Goal: Task Accomplishment & Management: Use online tool/utility

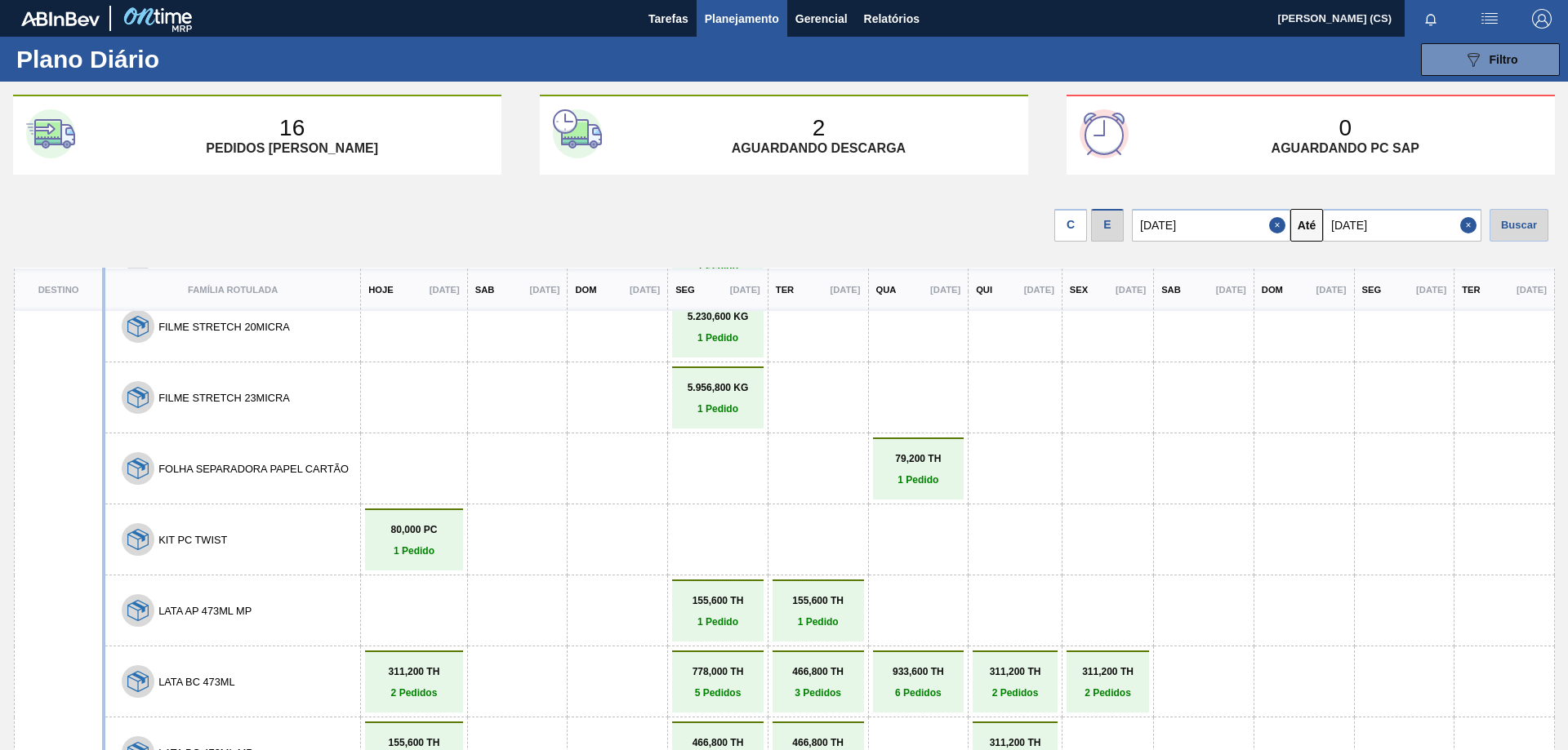
scroll to position [191, 0]
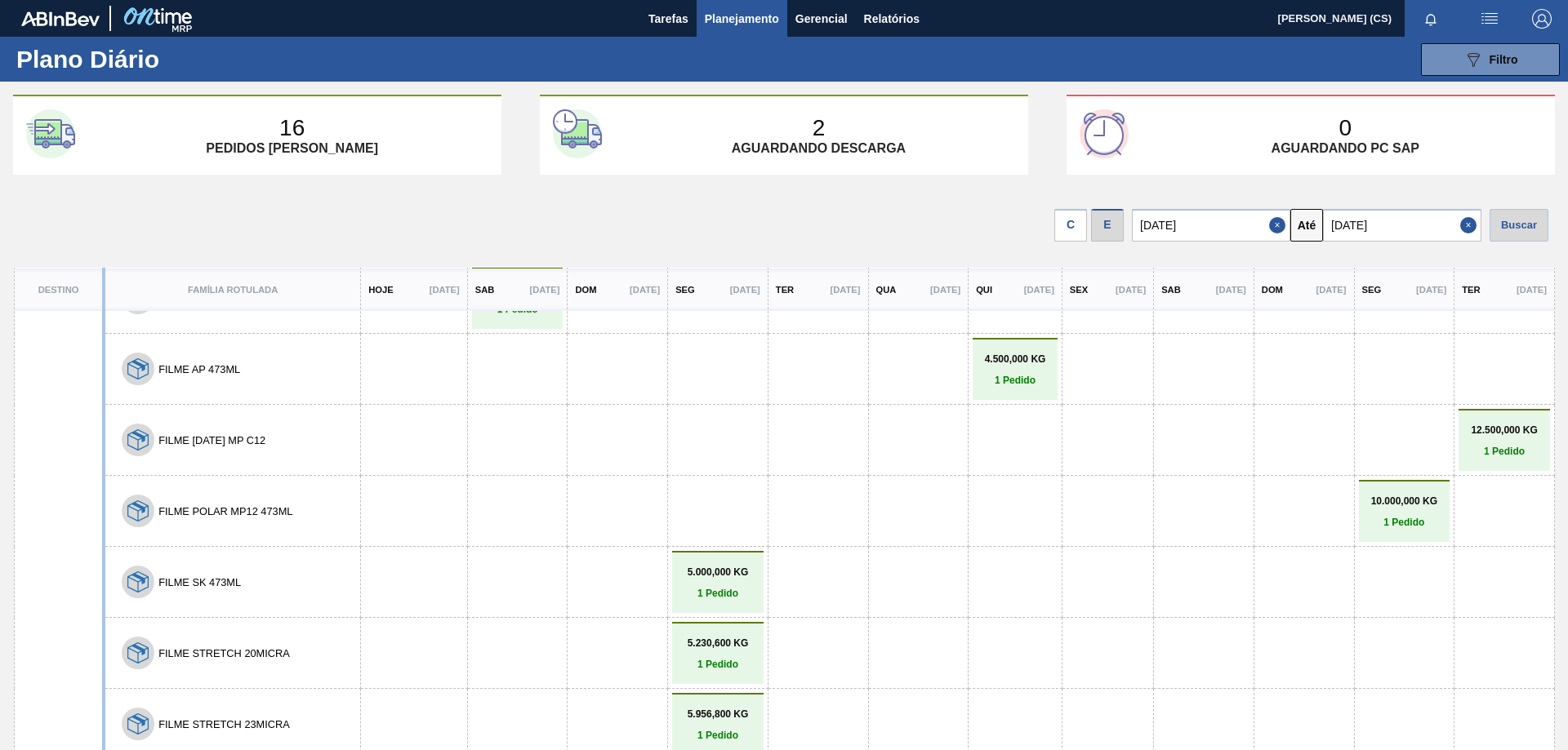
click at [754, 18] on span "Planejamento" at bounding box center [741, 18] width 74 height 19
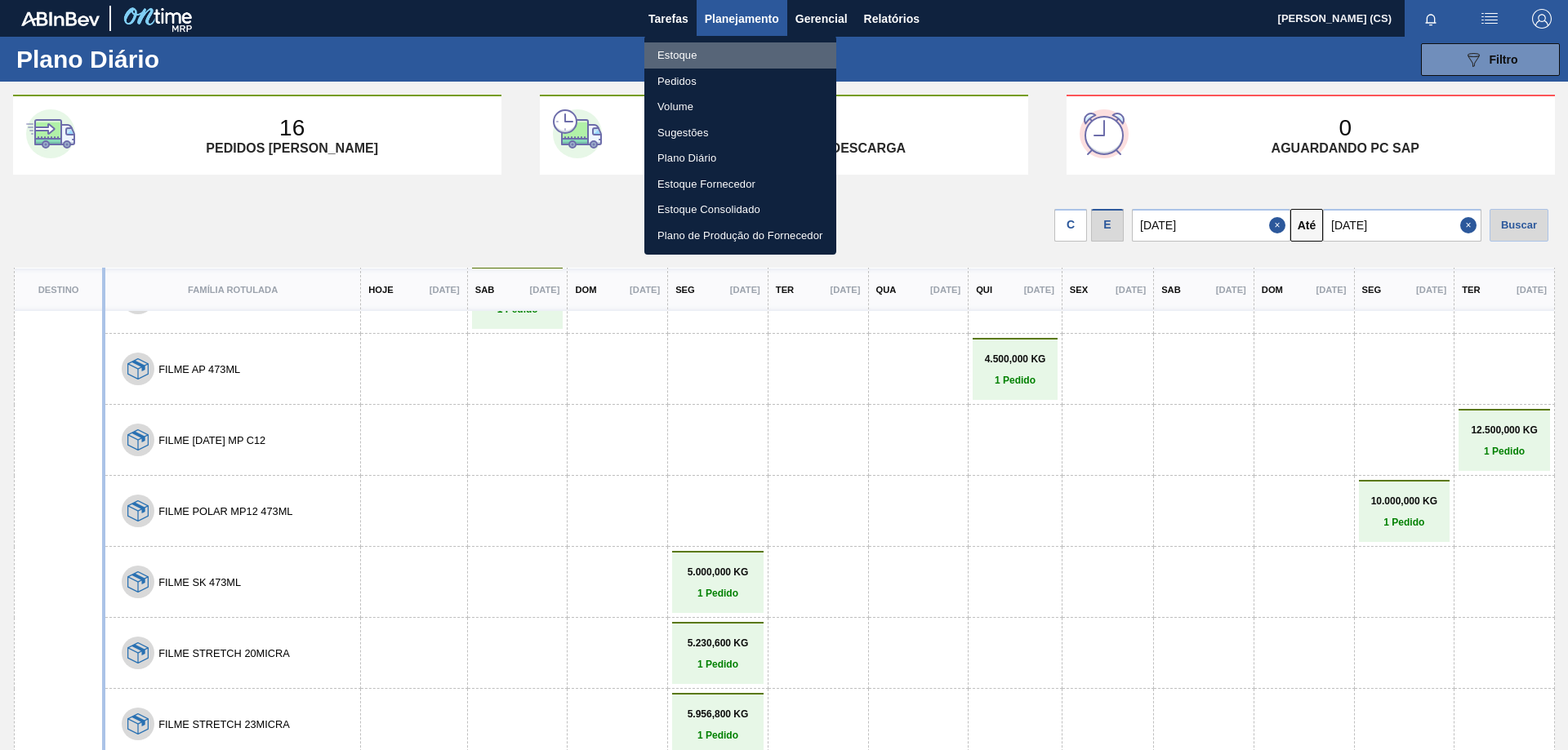
click at [678, 54] on li "Estoque" at bounding box center [740, 55] width 192 height 26
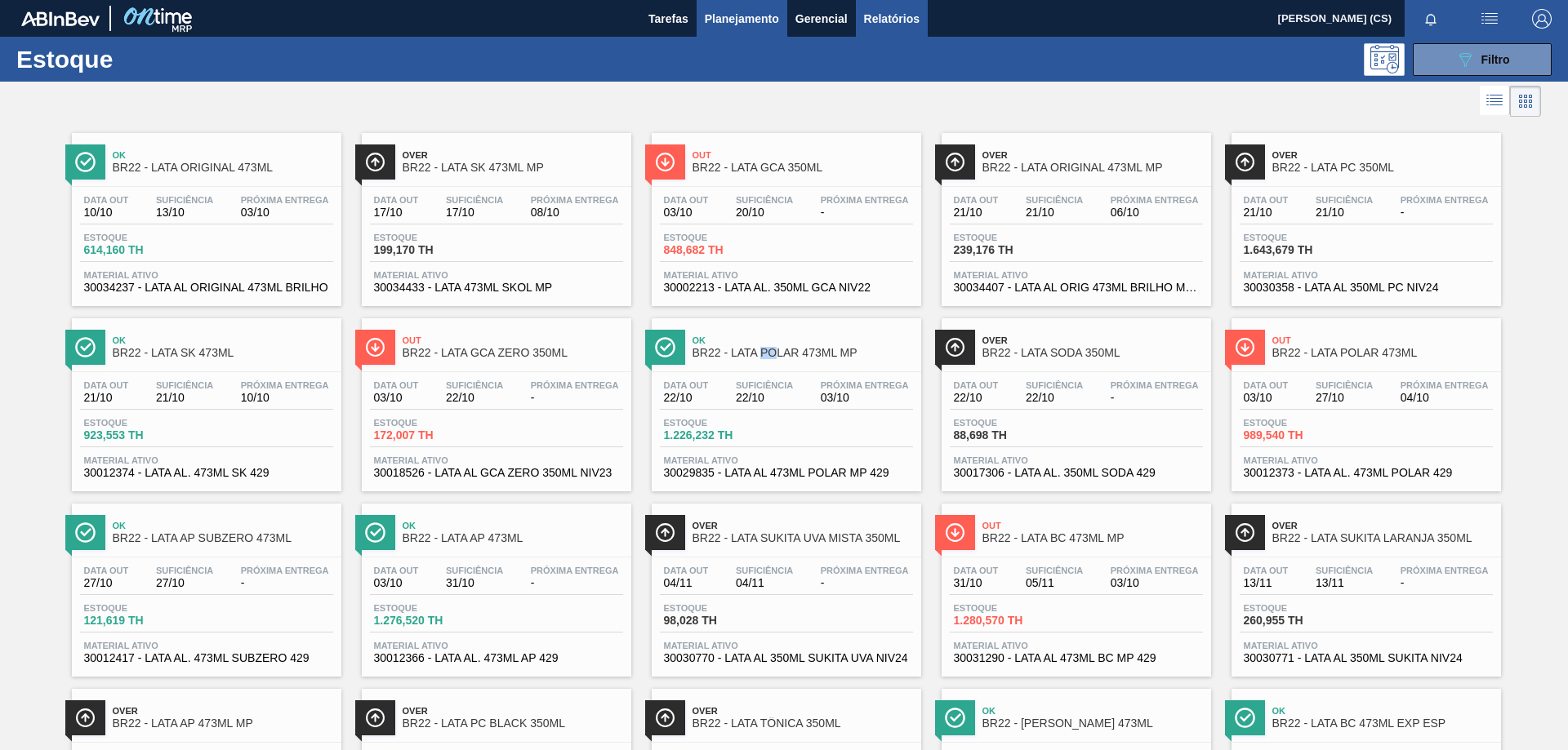
click at [892, 21] on span "Relatórios" at bounding box center [891, 18] width 55 height 19
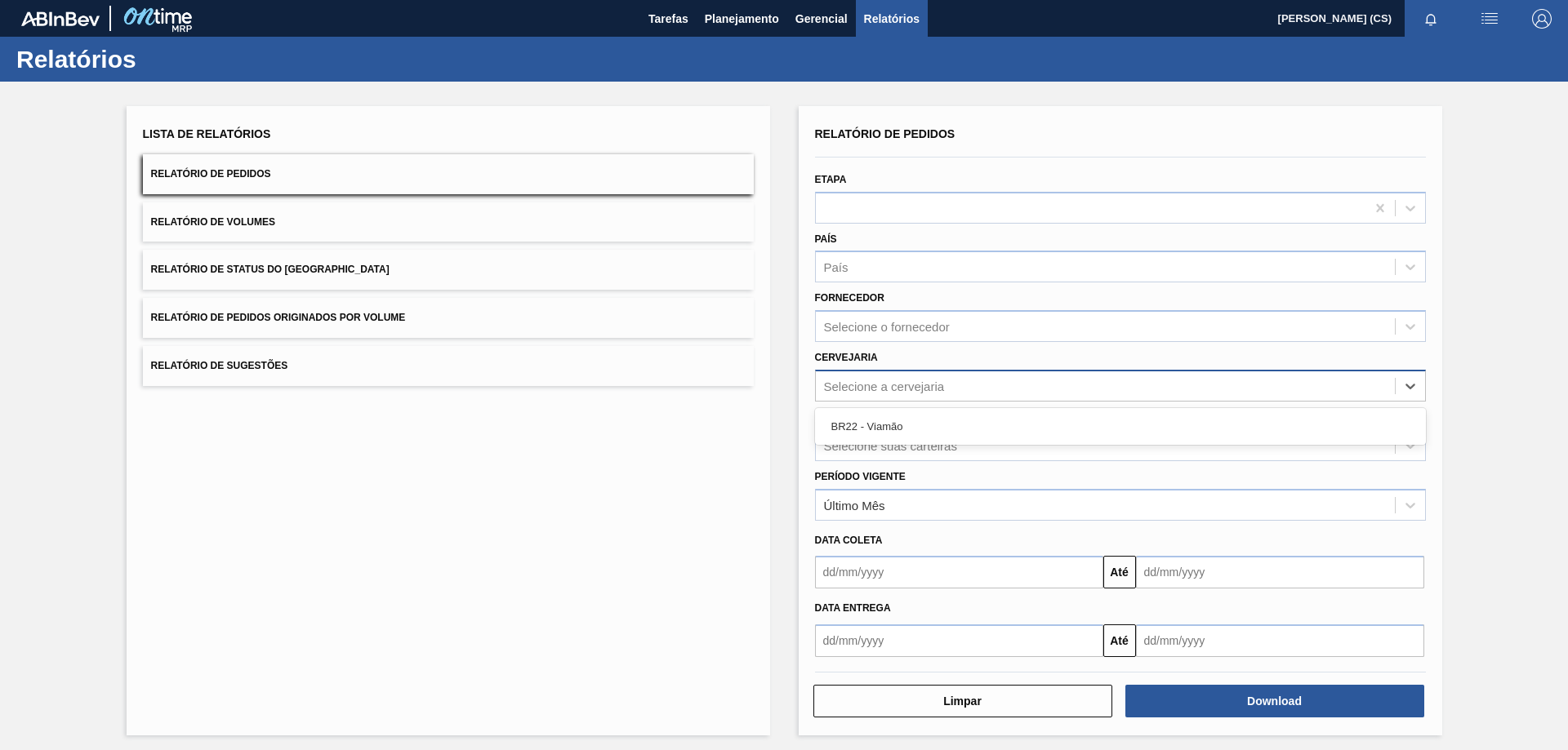
click at [858, 395] on div "Selecione a cervejaria" at bounding box center [1105, 386] width 579 height 24
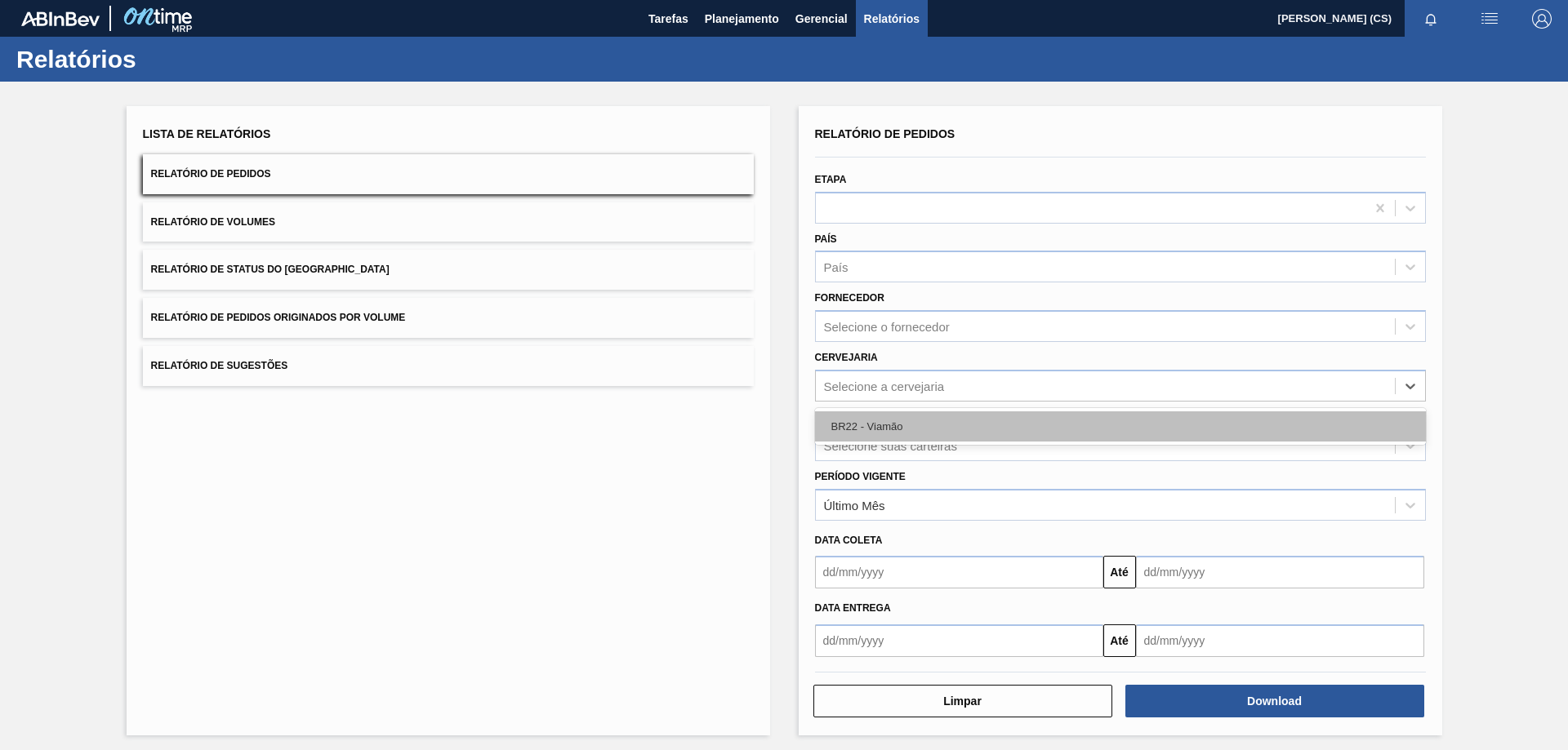
click at [871, 418] on div "BR22 - Viamão" at bounding box center [1120, 426] width 611 height 30
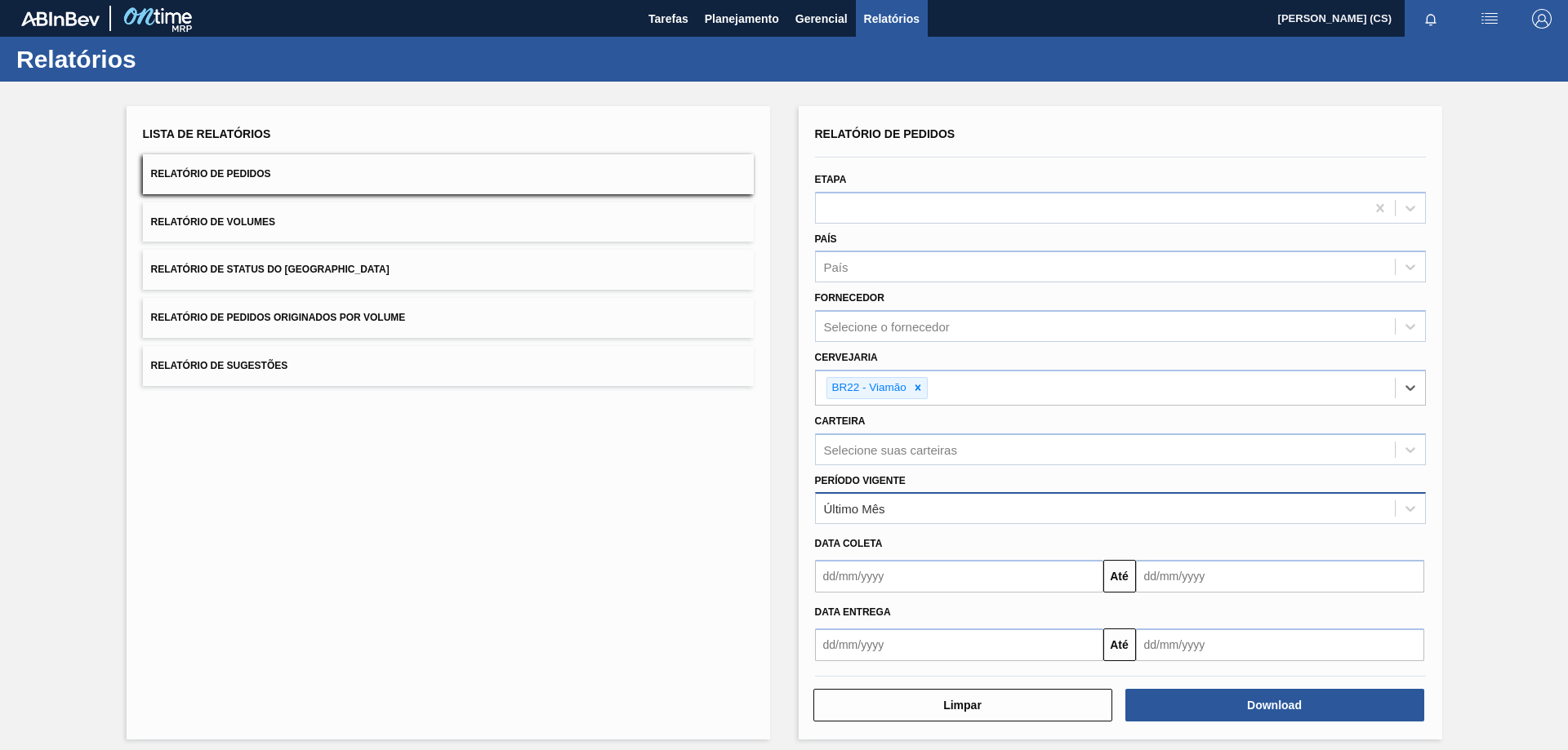
click at [857, 520] on div "Último Mês" at bounding box center [1105, 509] width 579 height 24
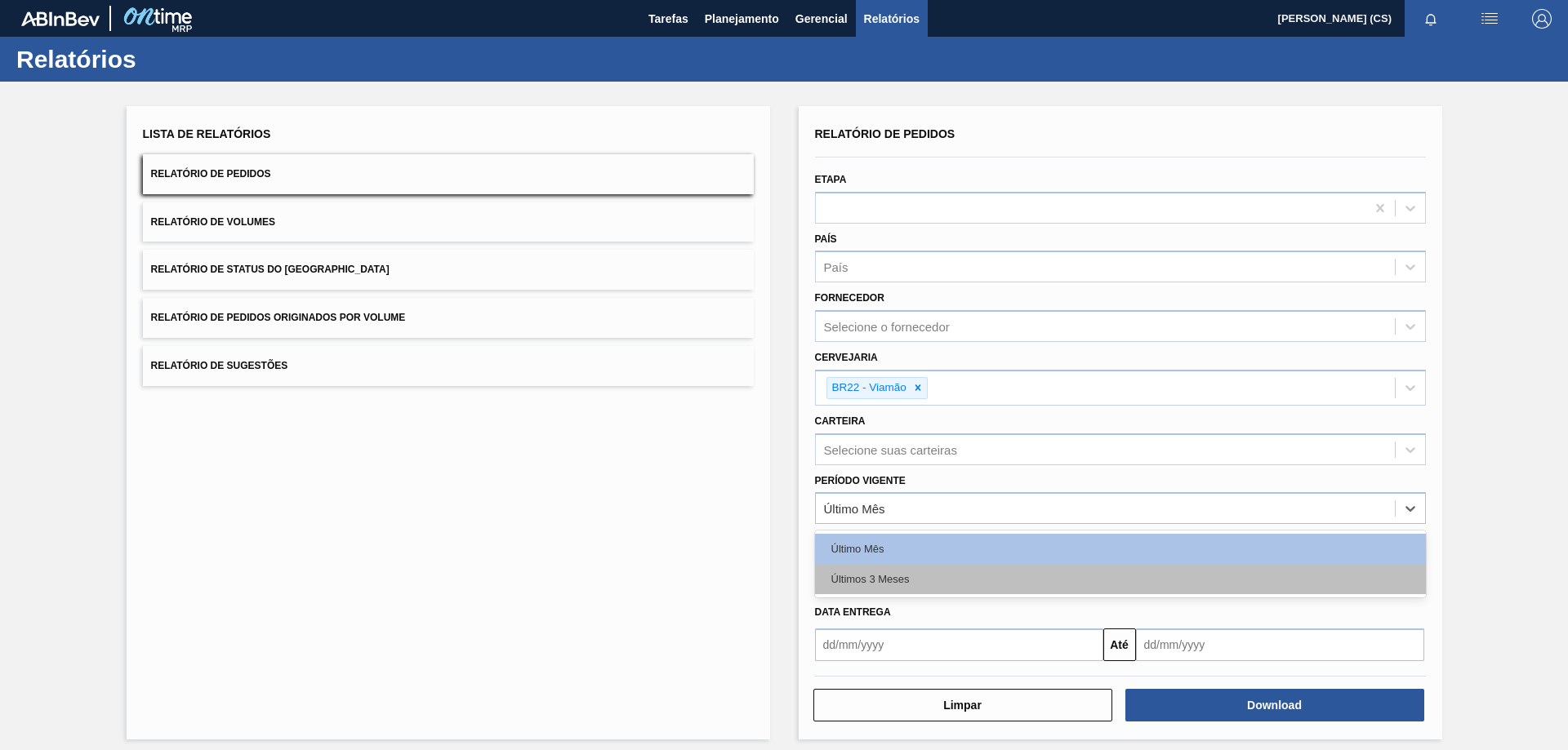
click at [868, 573] on div "Últimos 3 Meses" at bounding box center [1120, 579] width 611 height 30
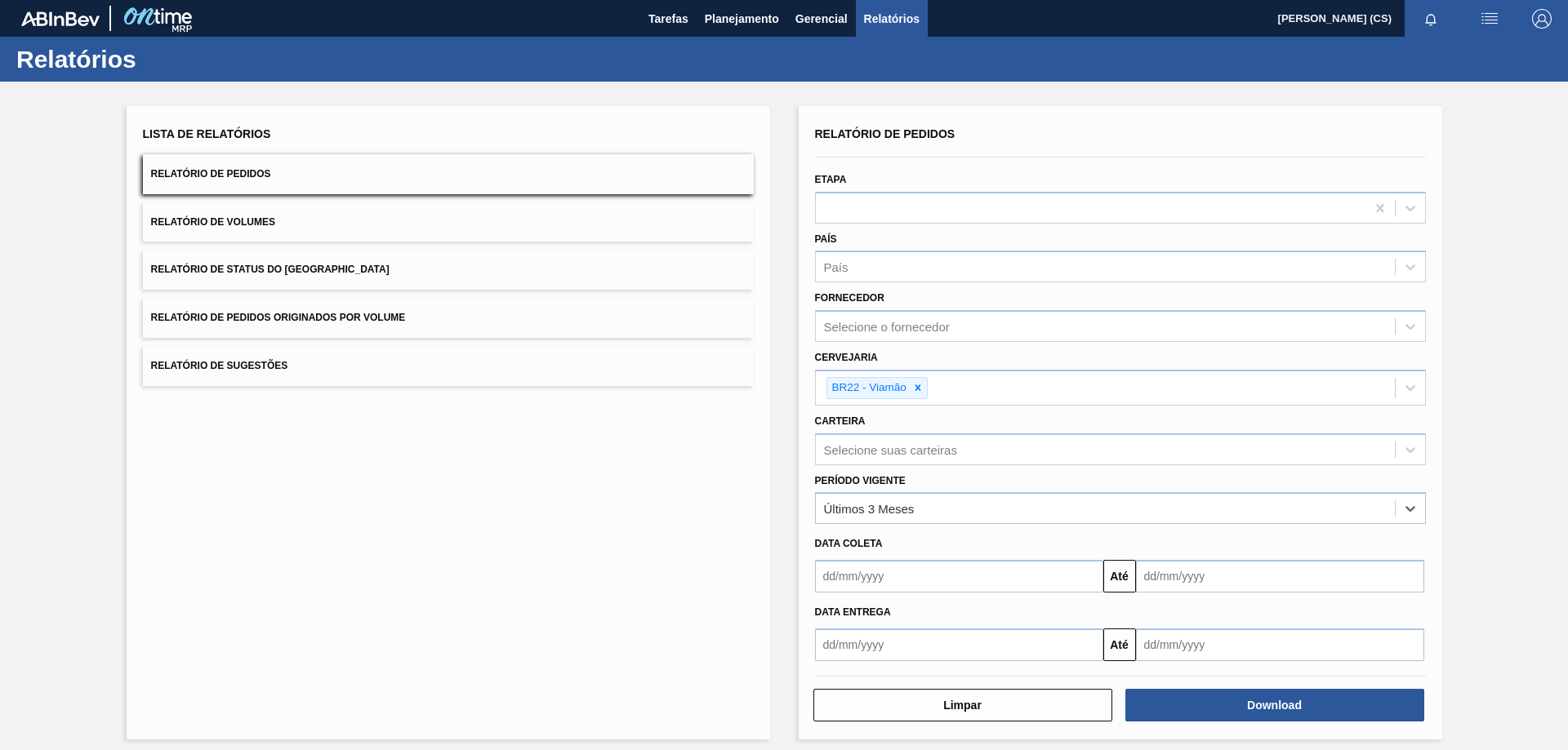
click at [861, 648] on input "text" at bounding box center [959, 646] width 288 height 33
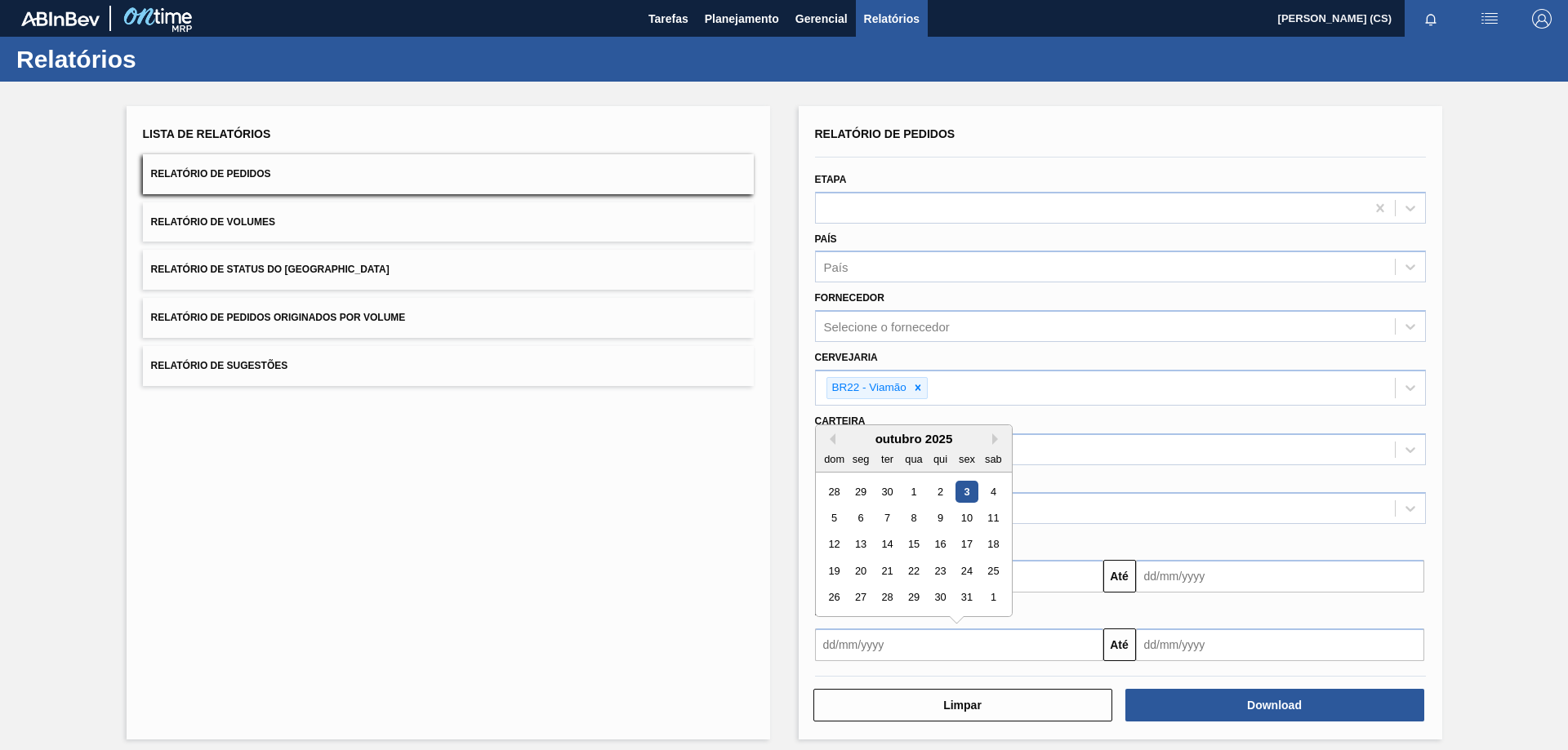
click at [831, 450] on div "dom" at bounding box center [834, 459] width 22 height 22
click at [831, 440] on button "Previous Month" at bounding box center [829, 440] width 12 height 12
click at [964, 539] on div "19" at bounding box center [967, 545] width 22 height 22
type input "[DATE]"
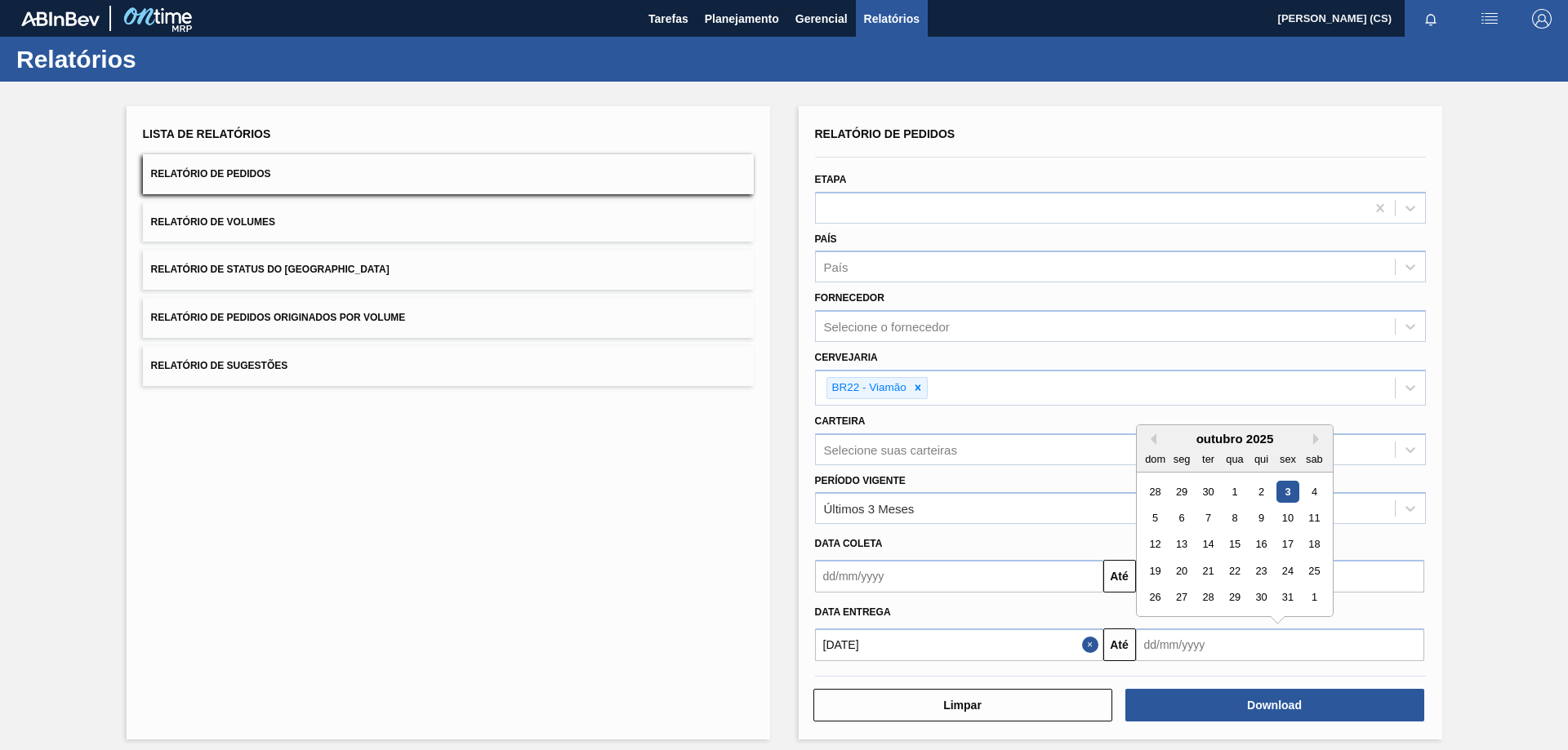
click at [1203, 645] on input "text" at bounding box center [1280, 646] width 288 height 33
click at [1259, 598] on div "30" at bounding box center [1261, 597] width 22 height 22
type input "[DATE]"
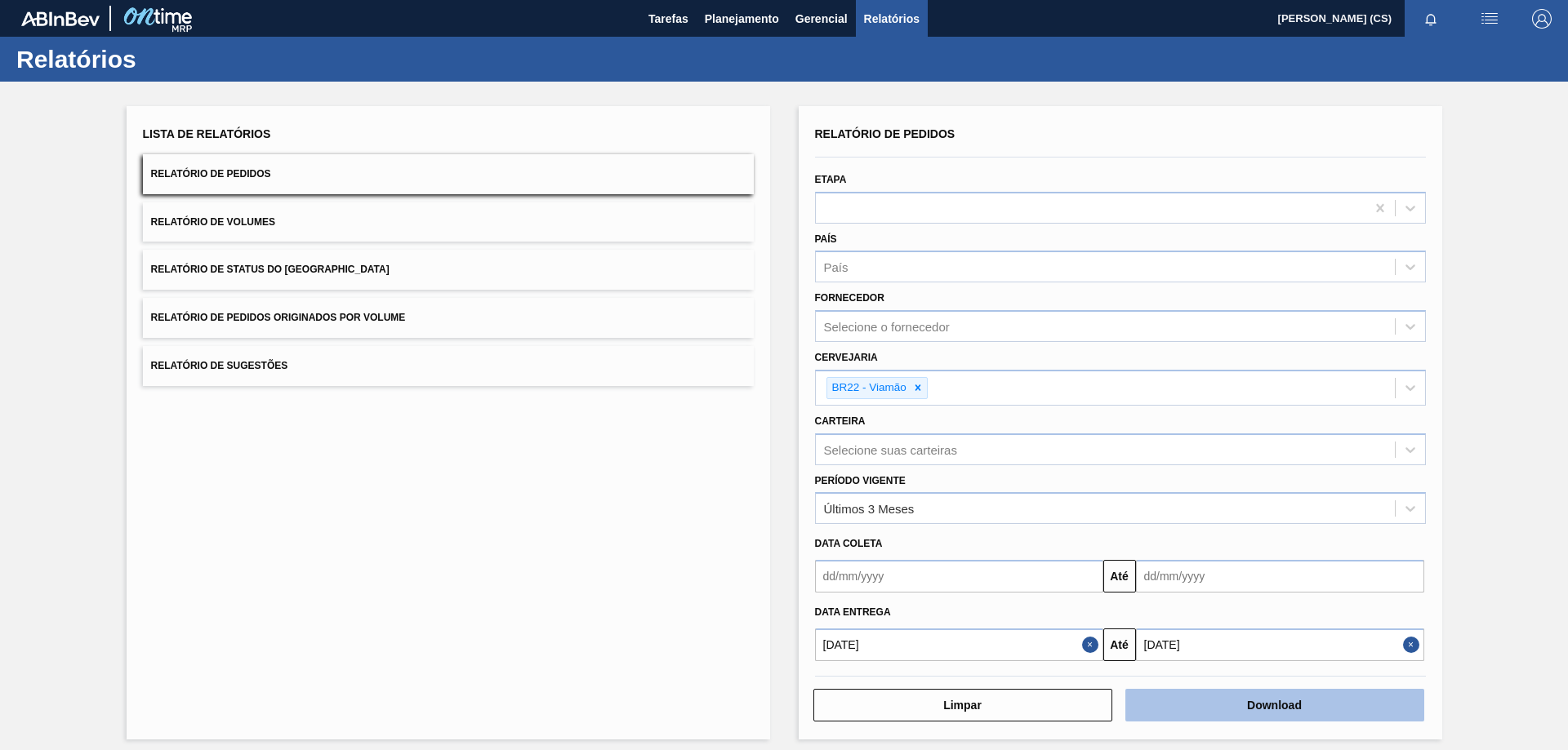
click at [1234, 703] on button "Download" at bounding box center [1274, 706] width 299 height 33
click at [257, 214] on button "Relatório de Volumes" at bounding box center [449, 222] width 611 height 40
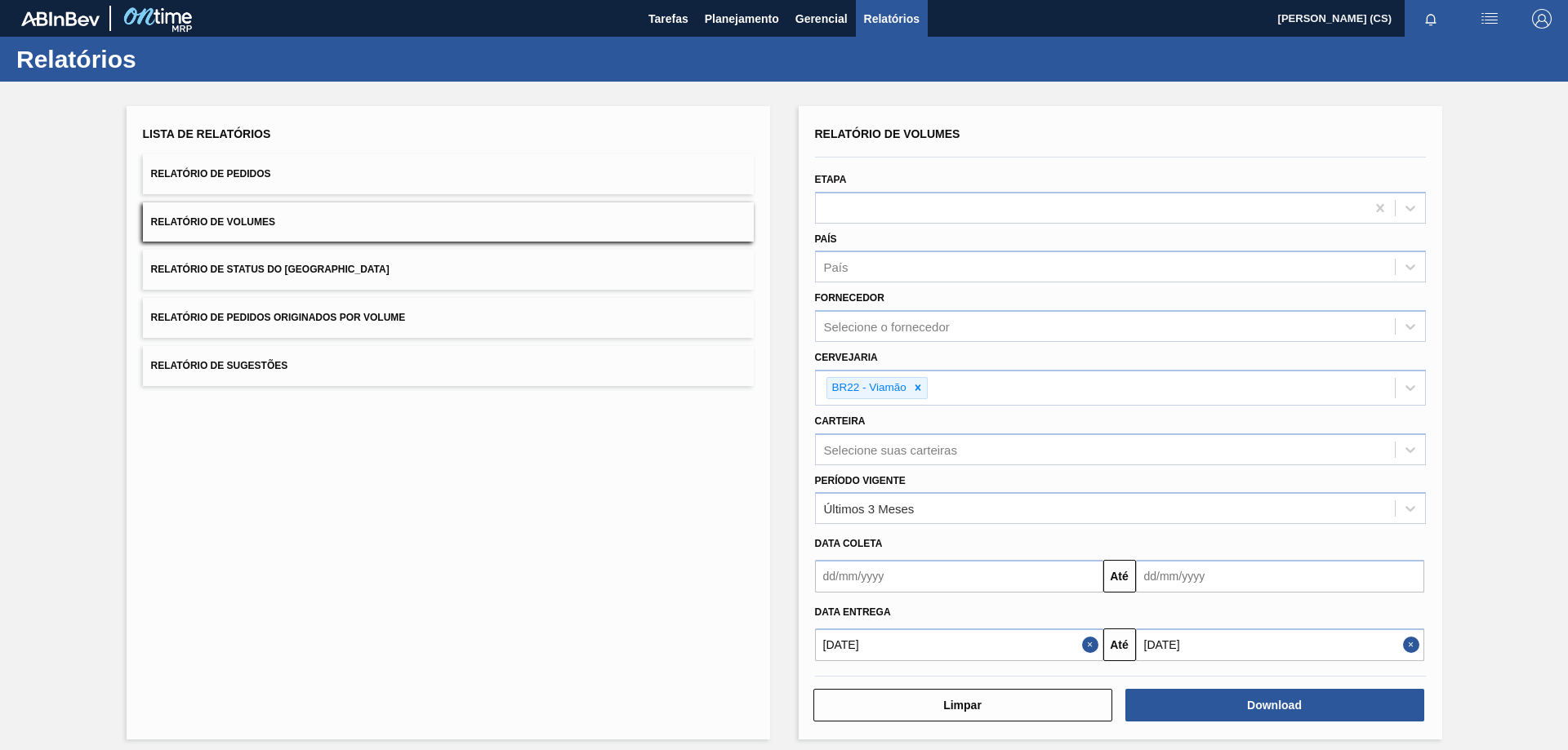
click at [244, 175] on span "Relatório de Pedidos" at bounding box center [211, 174] width 120 height 12
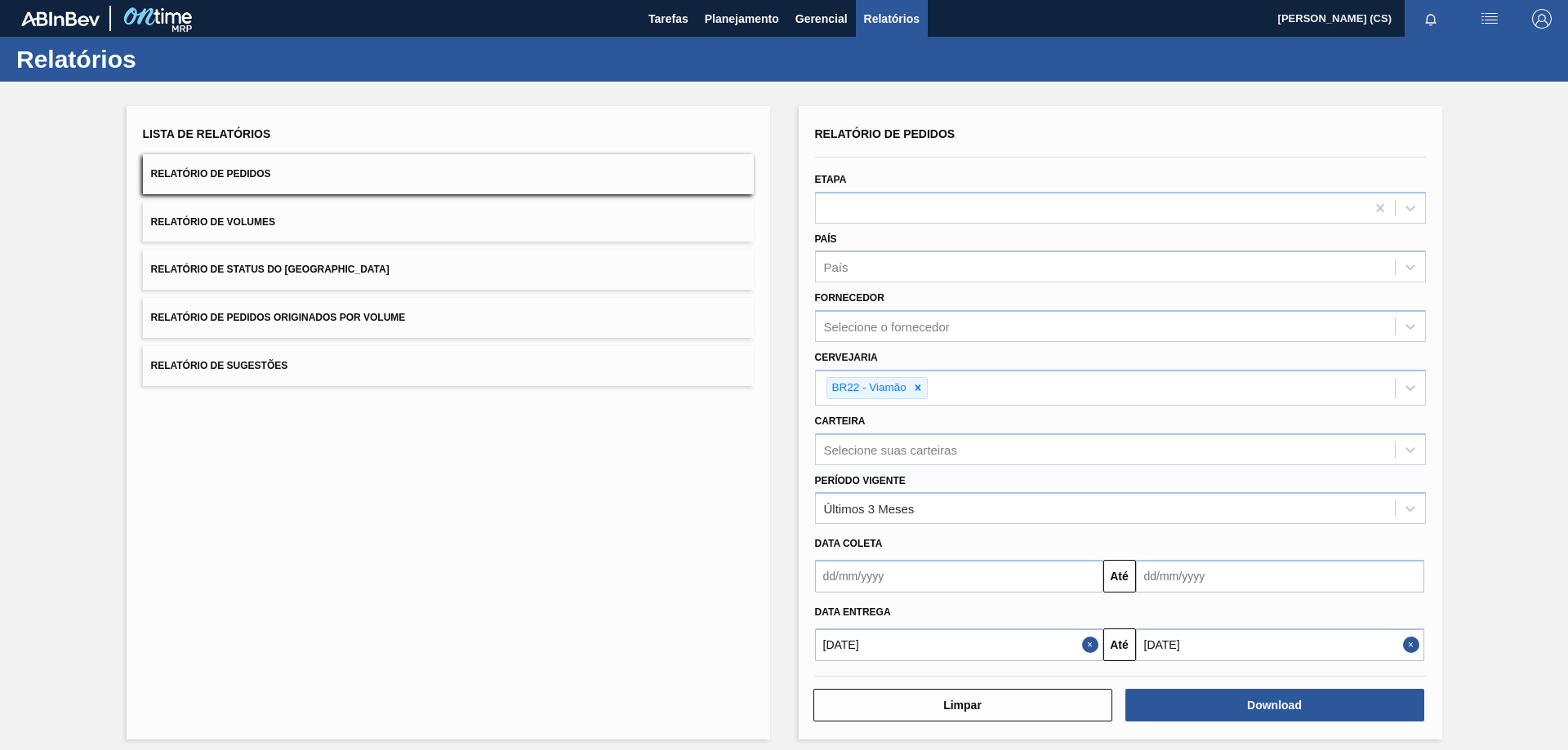
click at [248, 190] on button "Relatório de Pedidos" at bounding box center [449, 174] width 611 height 40
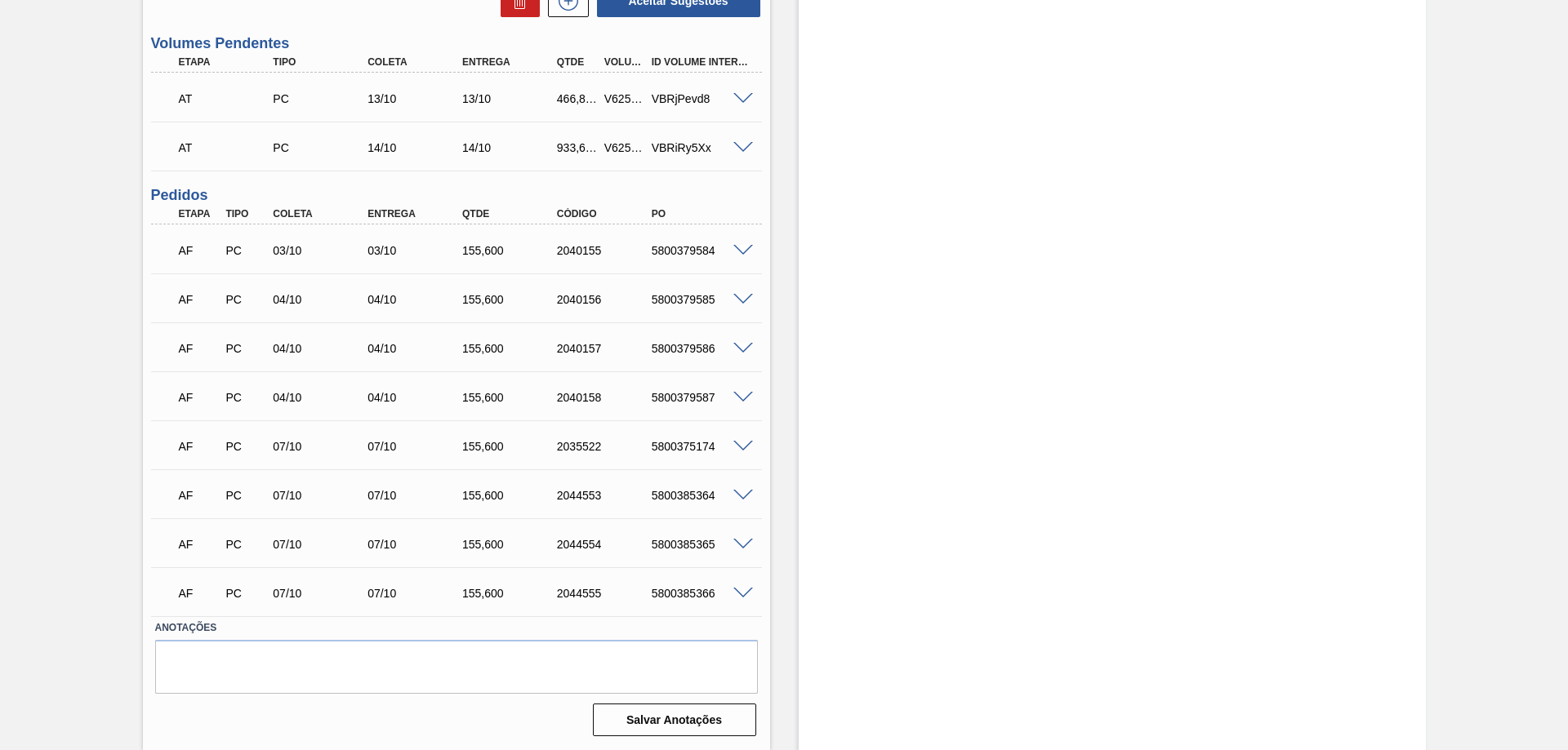
scroll to position [621, 0]
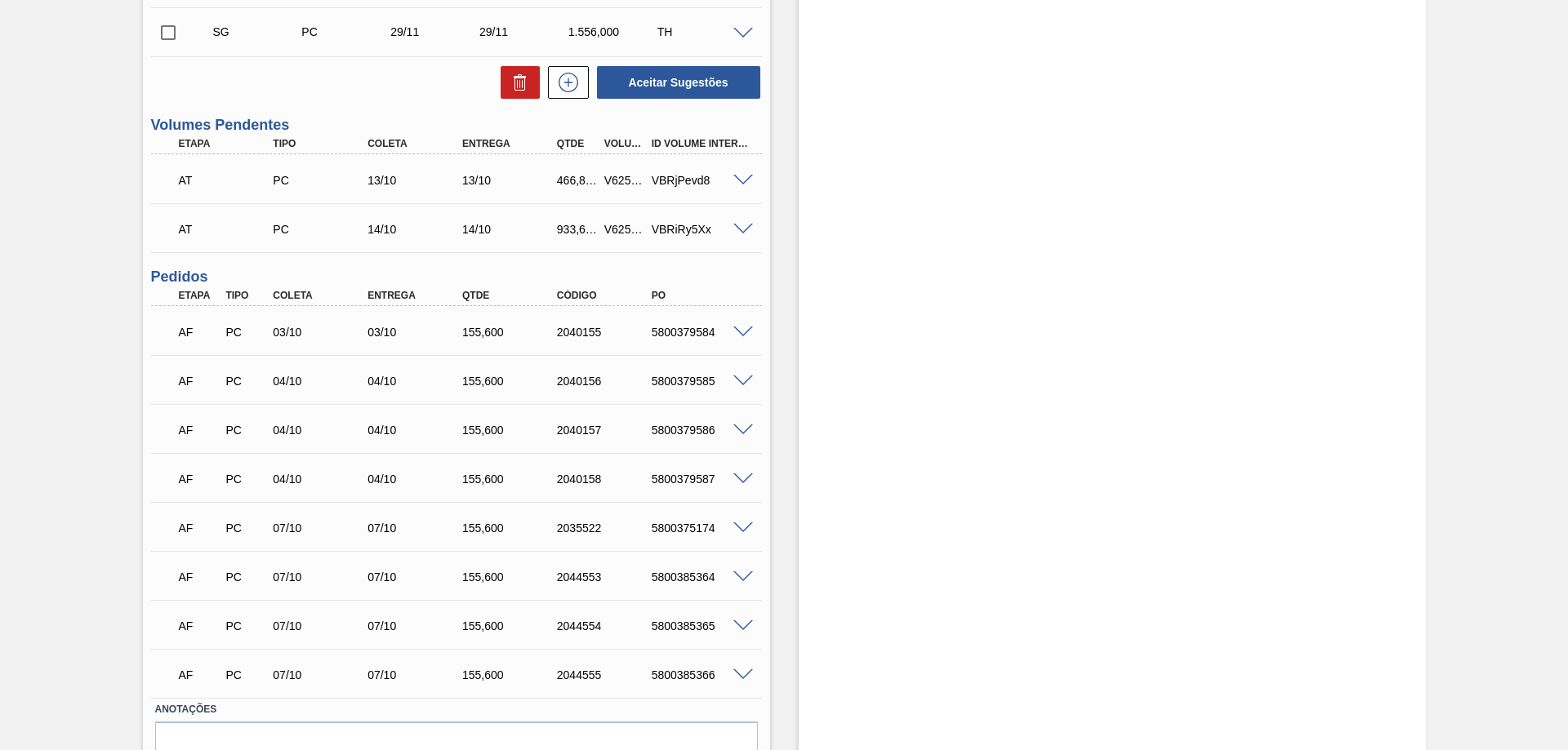
click at [736, 176] on span at bounding box center [743, 181] width 19 height 13
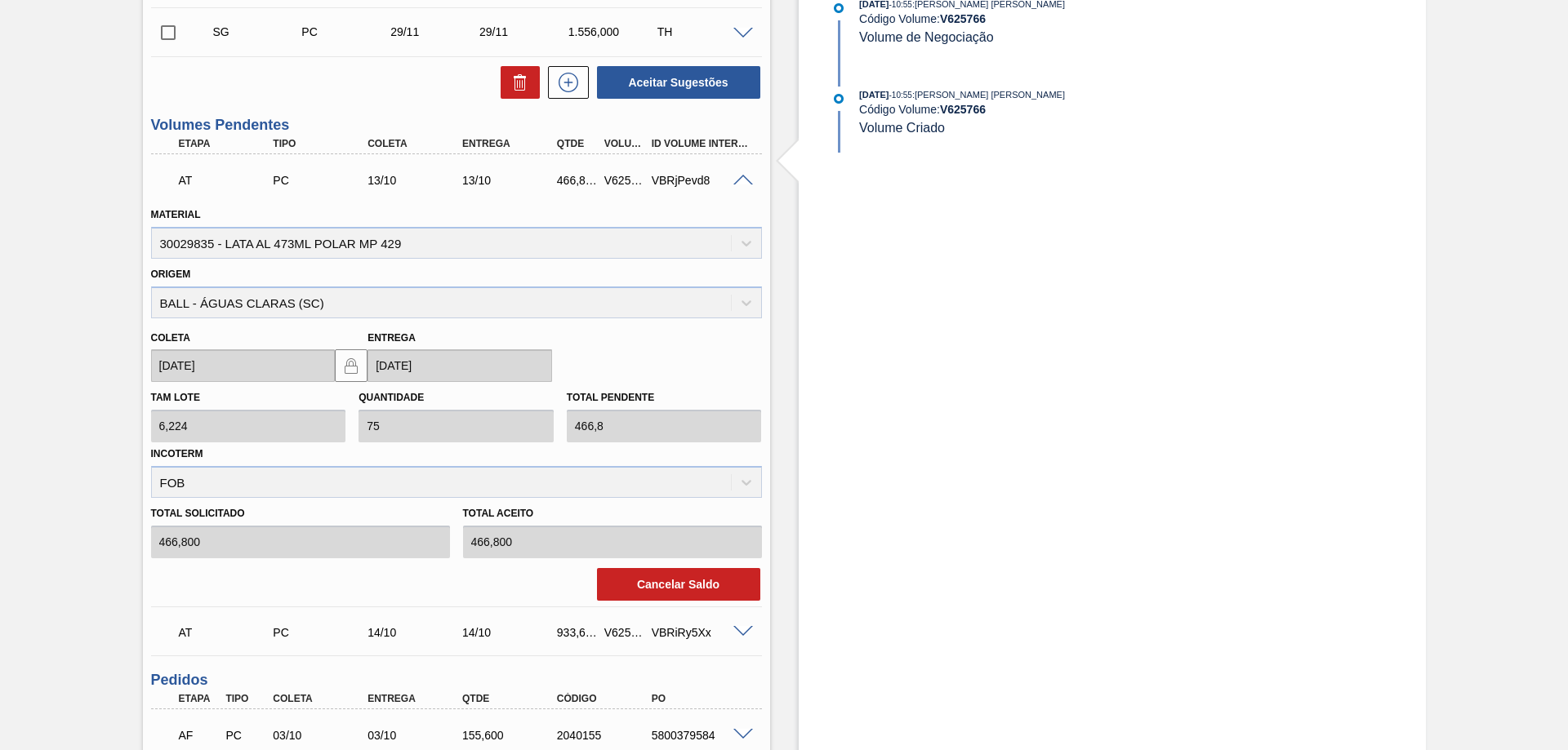
click at [745, 179] on span at bounding box center [743, 181] width 19 height 13
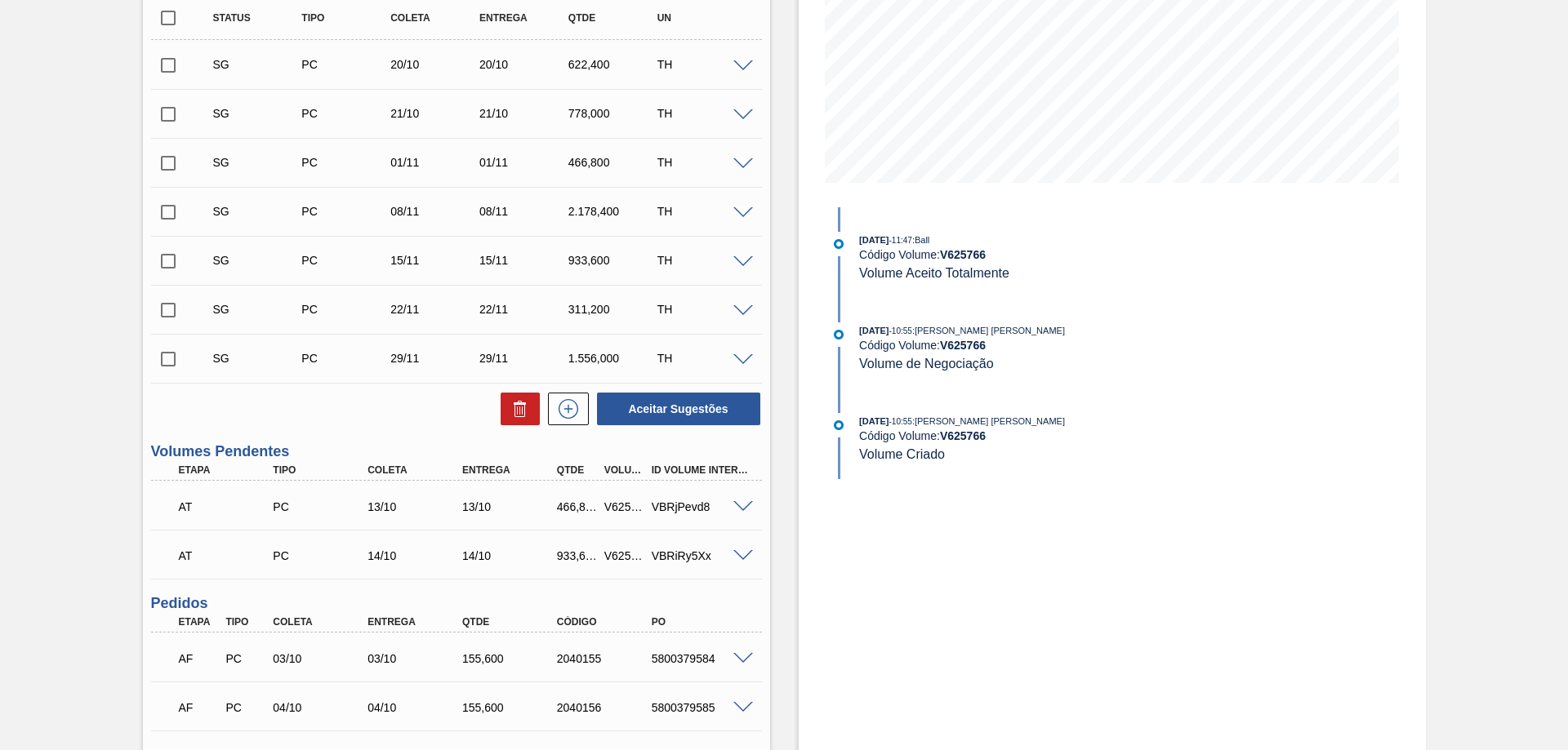
scroll to position [214, 0]
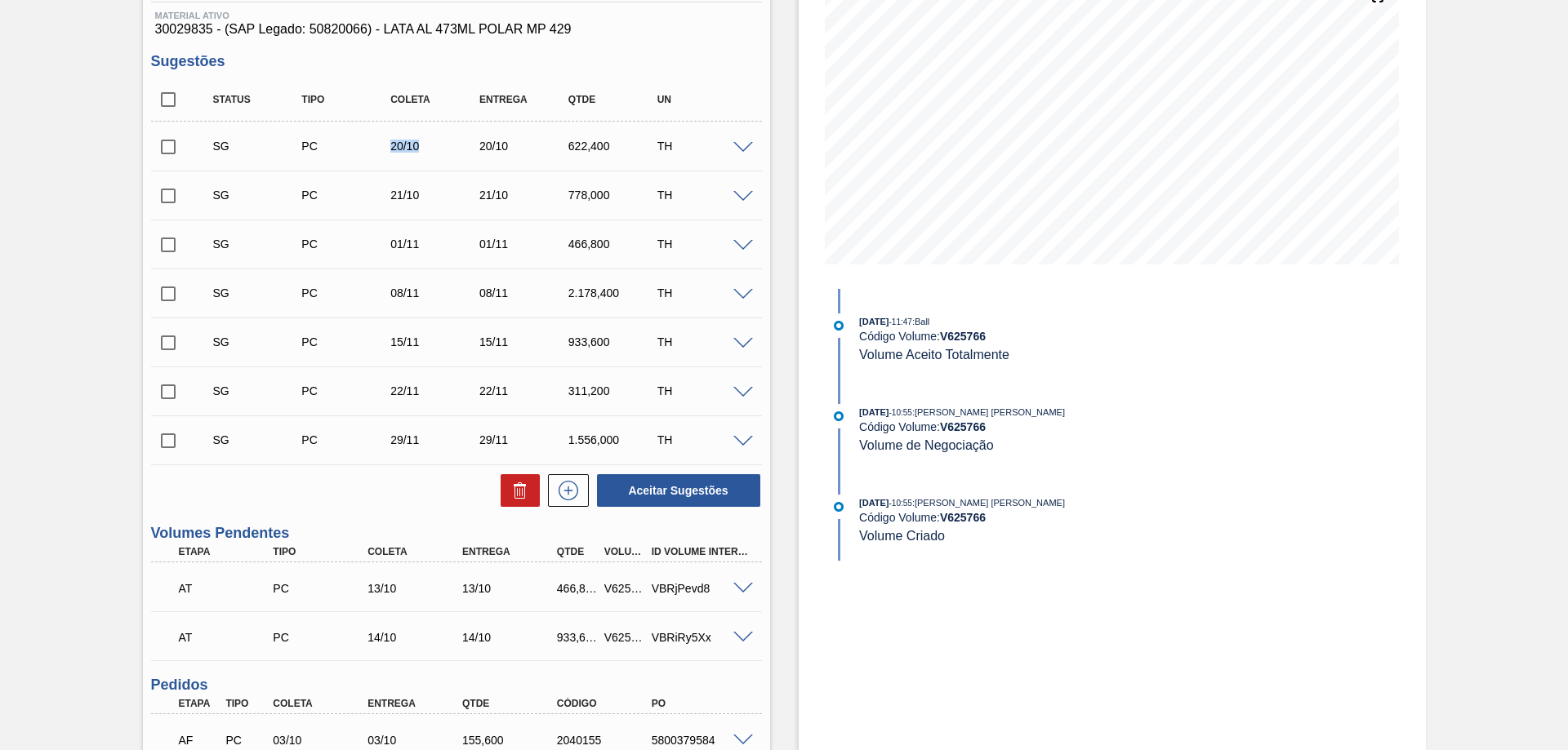
drag, startPoint x: 390, startPoint y: 150, endPoint x: 419, endPoint y: 152, distance: 29.1
click at [419, 152] on div "20/10" at bounding box center [436, 146] width 99 height 14
click at [743, 142] on span at bounding box center [743, 148] width 19 height 13
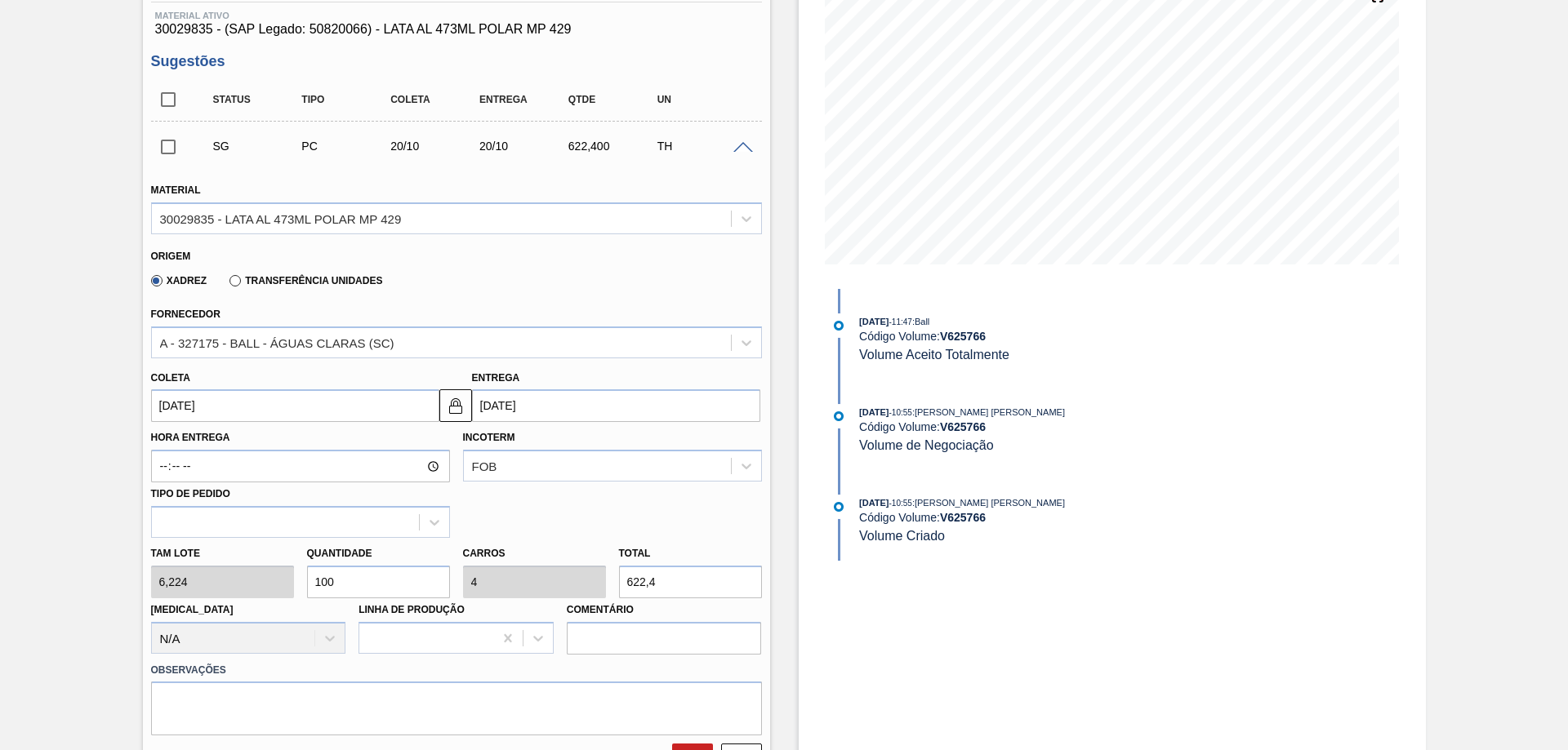
click at [739, 149] on span at bounding box center [743, 148] width 19 height 13
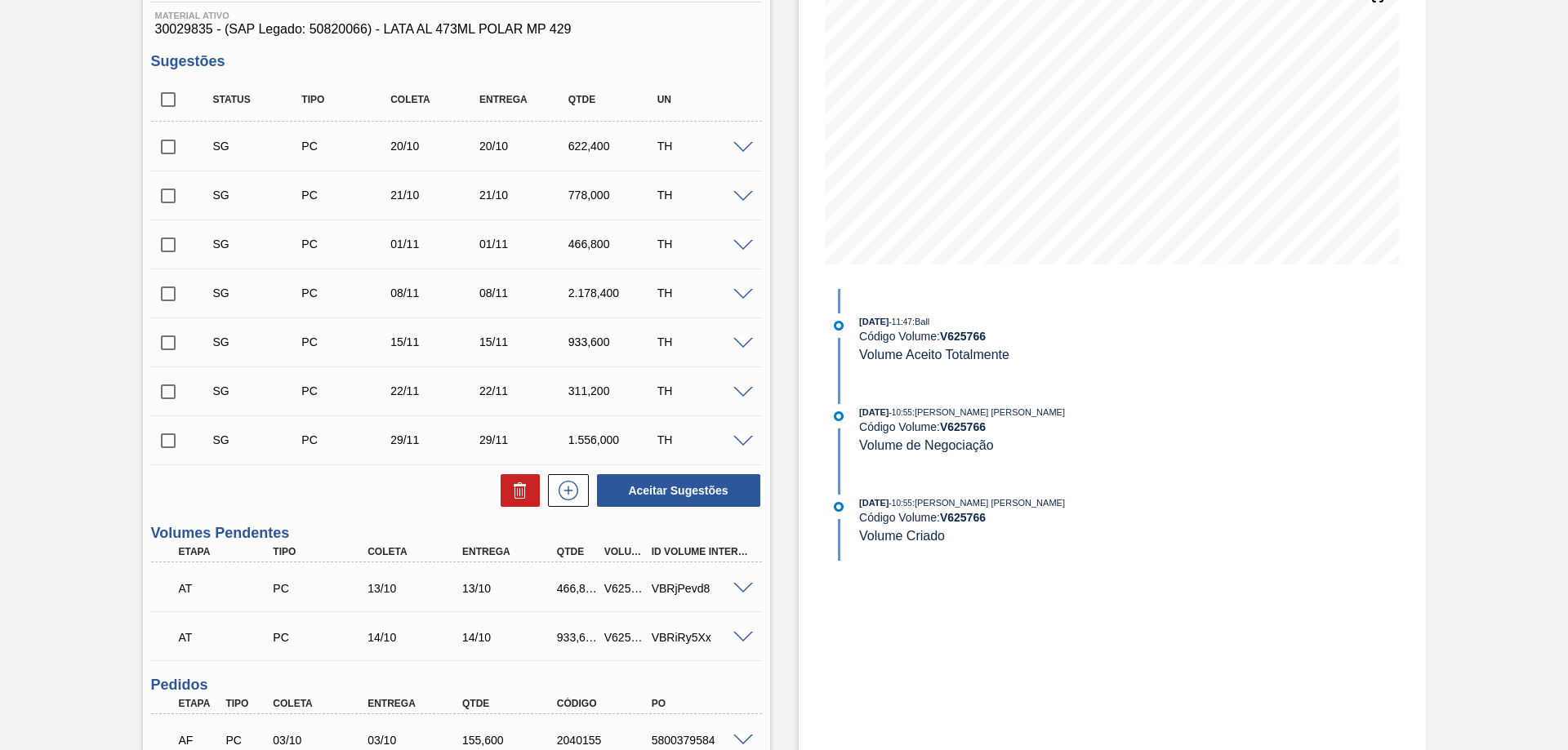
scroll to position [0, 0]
